Goal: Task Accomplishment & Management: Use online tool/utility

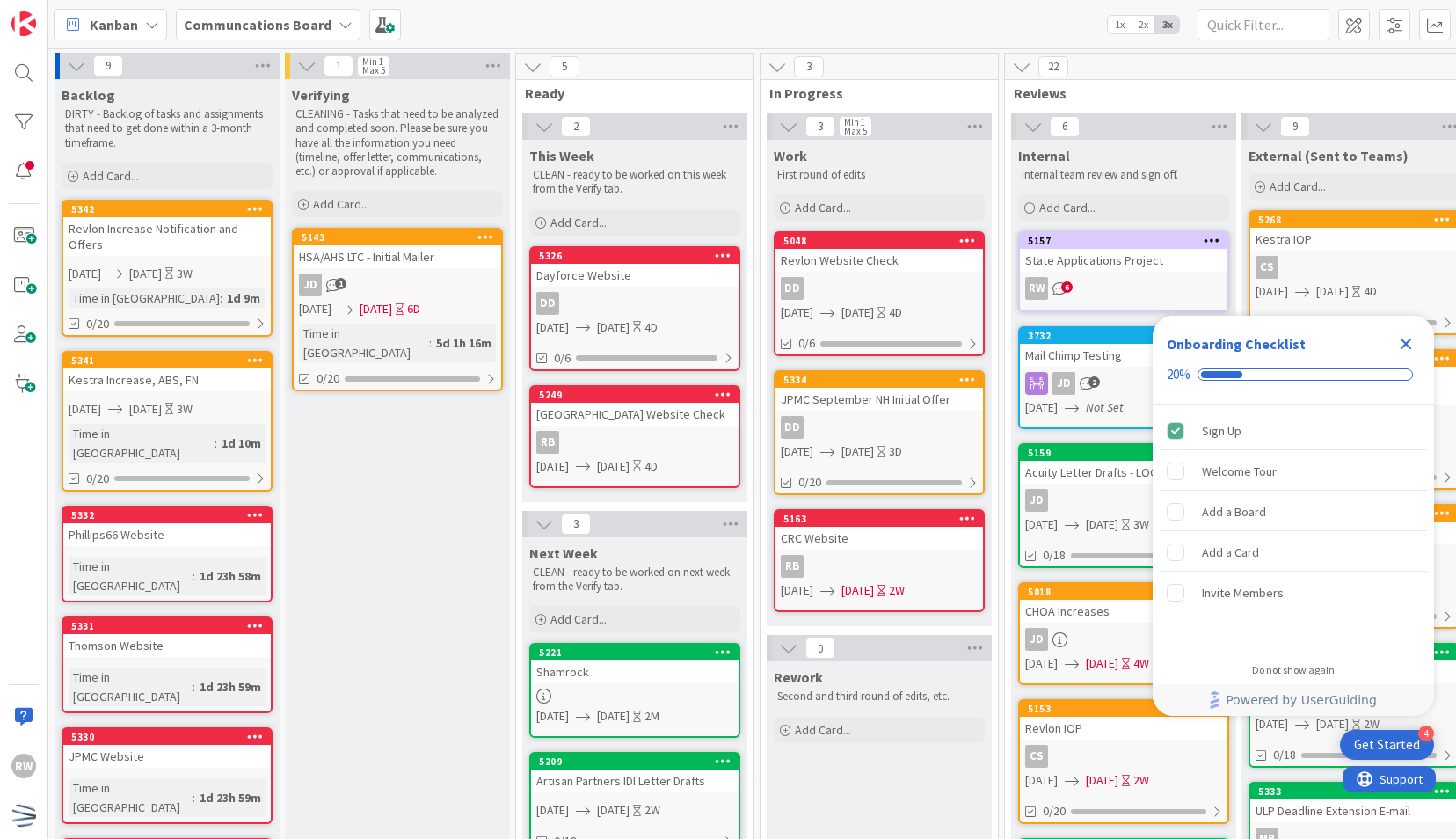
click at [1411, 344] on icon "Close Checklist" at bounding box center [1406, 343] width 21 height 21
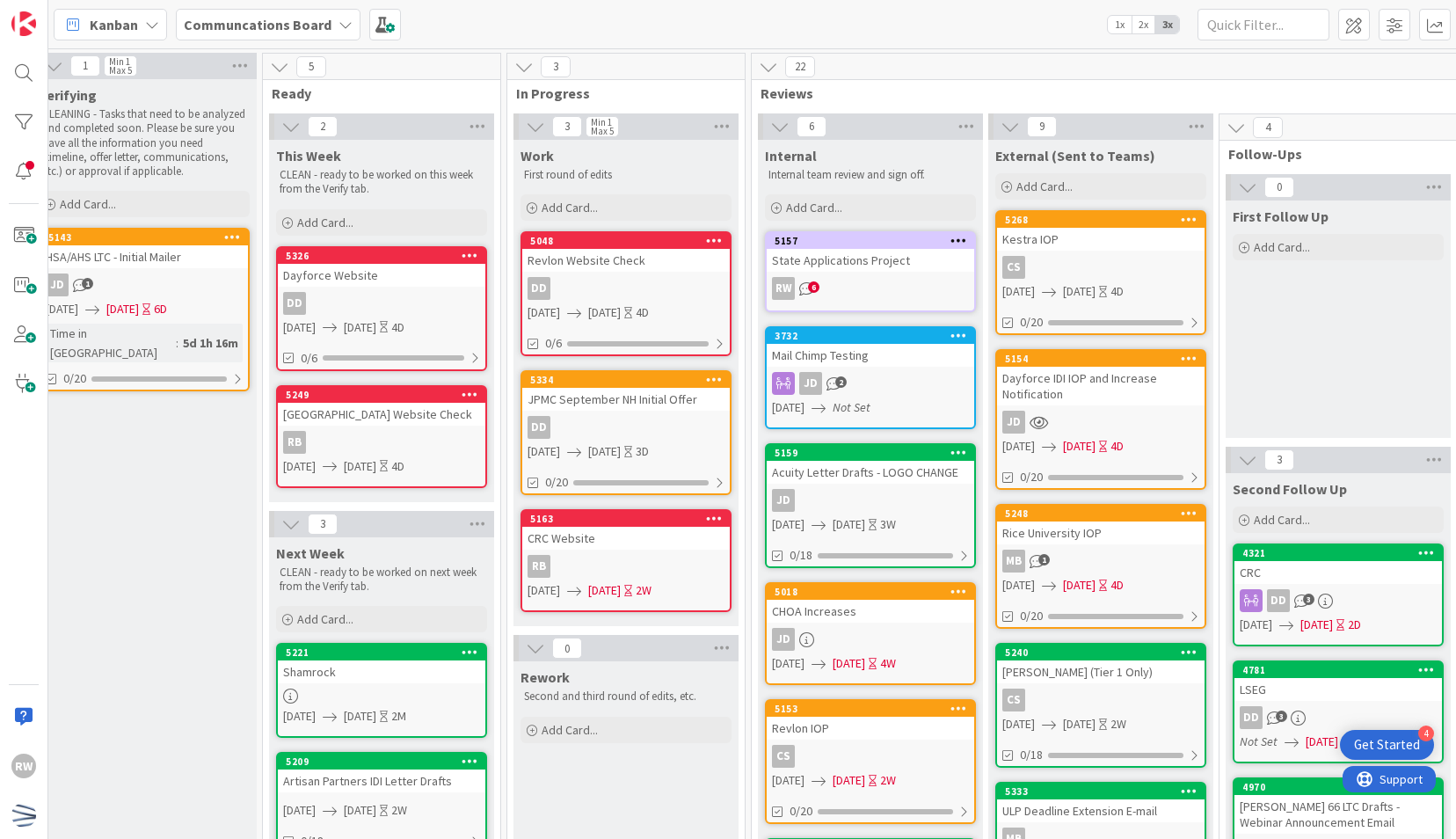
scroll to position [0, 504]
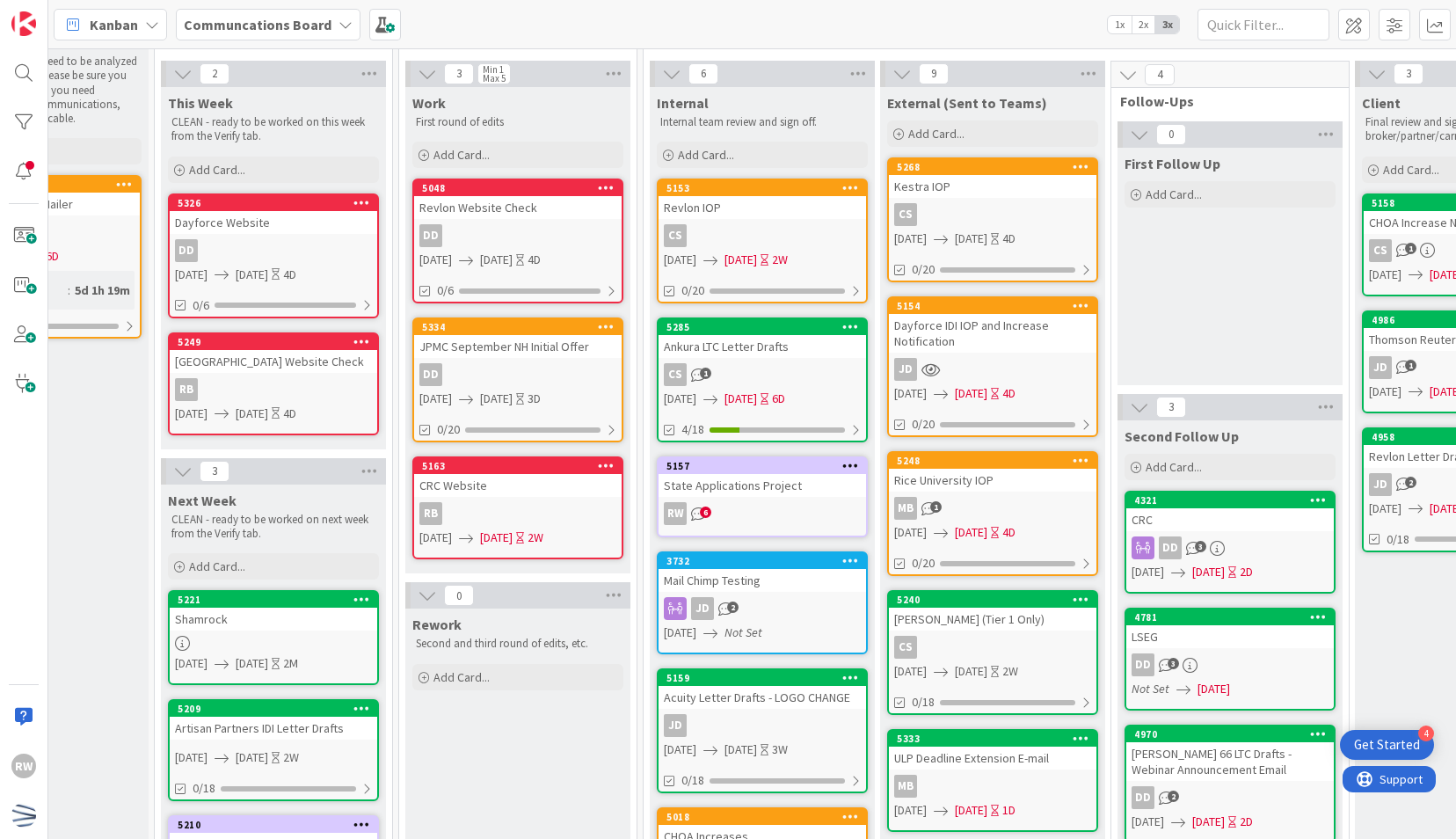
scroll to position [0, 362]
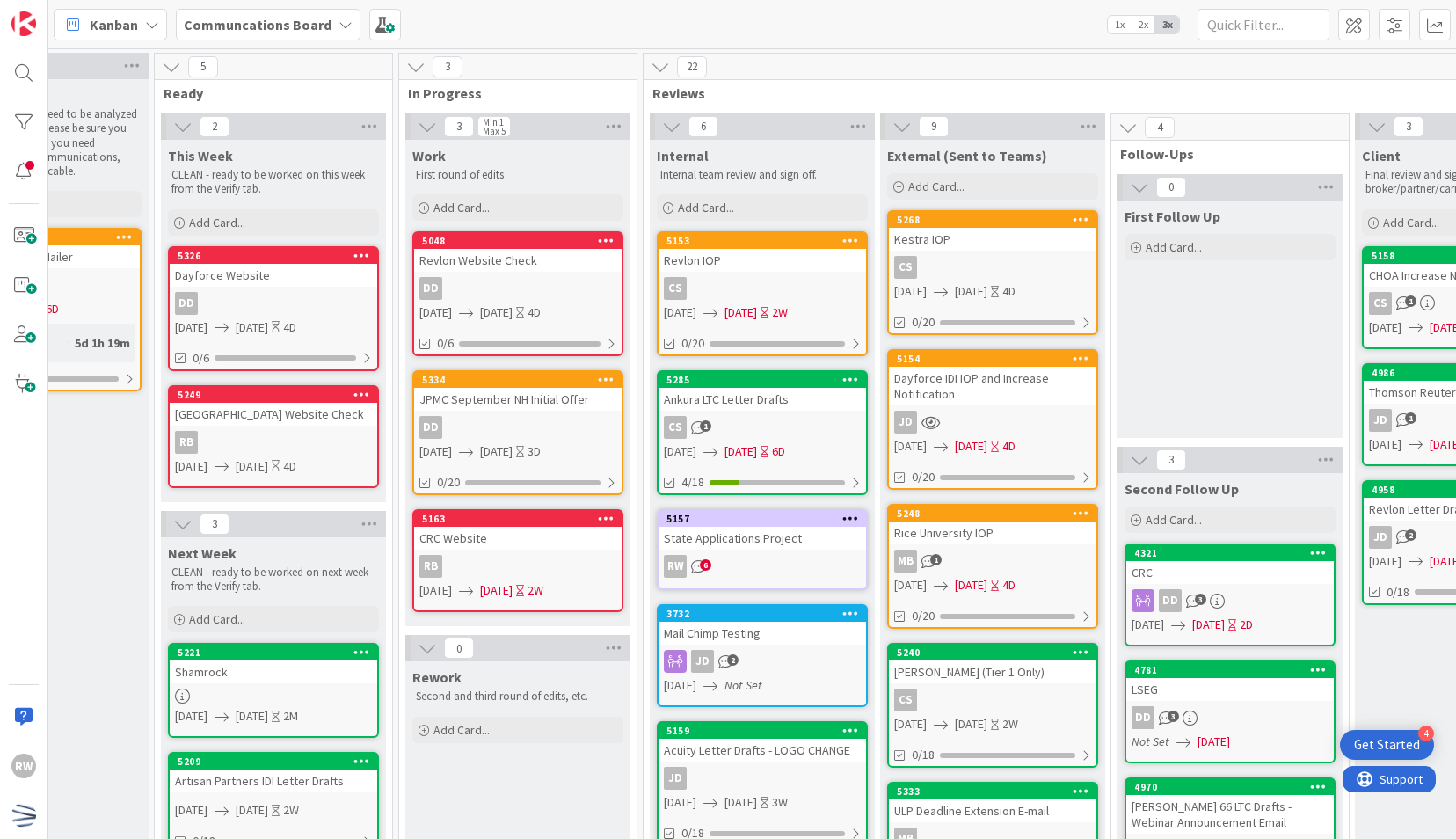
drag, startPoint x: 620, startPoint y: 824, endPoint x: 512, endPoint y: 818, distance: 108.2
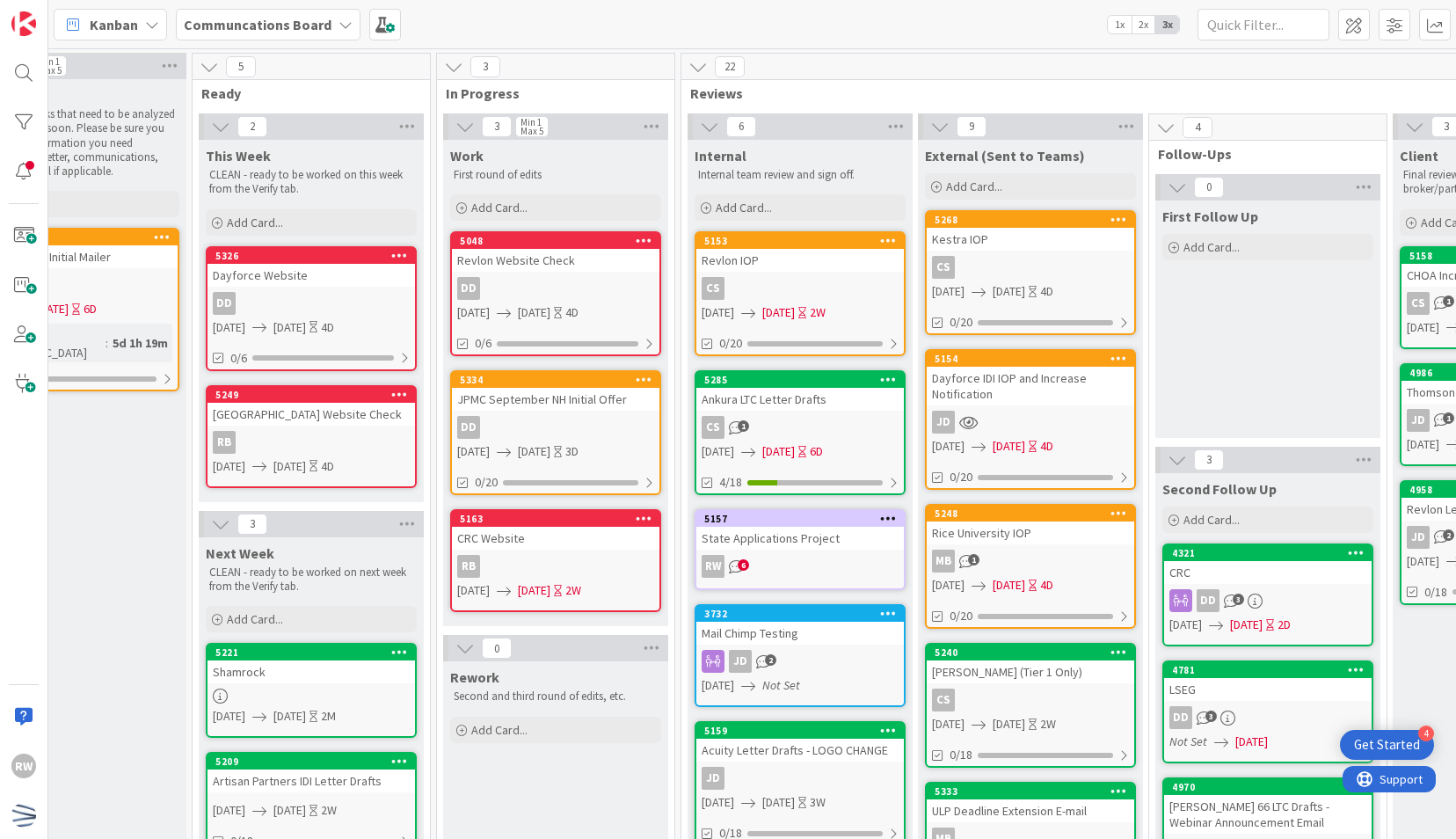
scroll to position [0, 313]
